Goal: Task Accomplishment & Management: Manage account settings

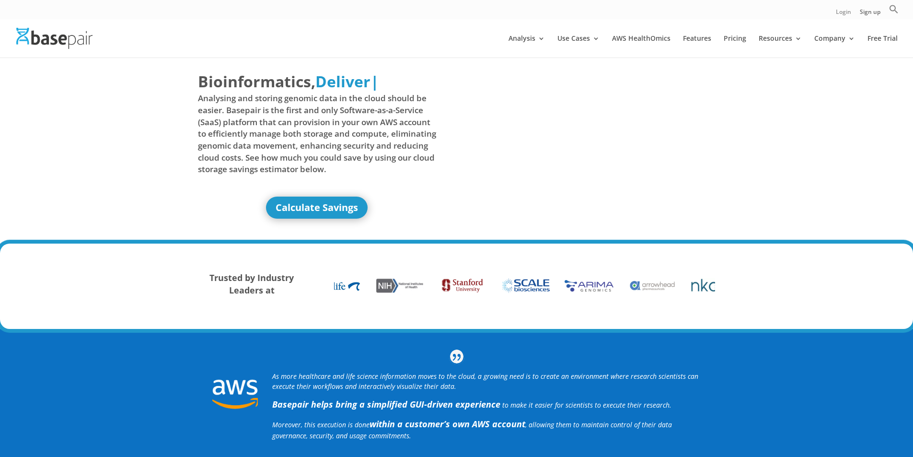
click at [847, 14] on link "Login" at bounding box center [843, 14] width 15 height 10
click at [841, 15] on link "Login" at bounding box center [843, 14] width 15 height 10
click at [836, 13] on link "Login" at bounding box center [843, 14] width 15 height 10
